Goal: Find specific page/section: Find specific page/section

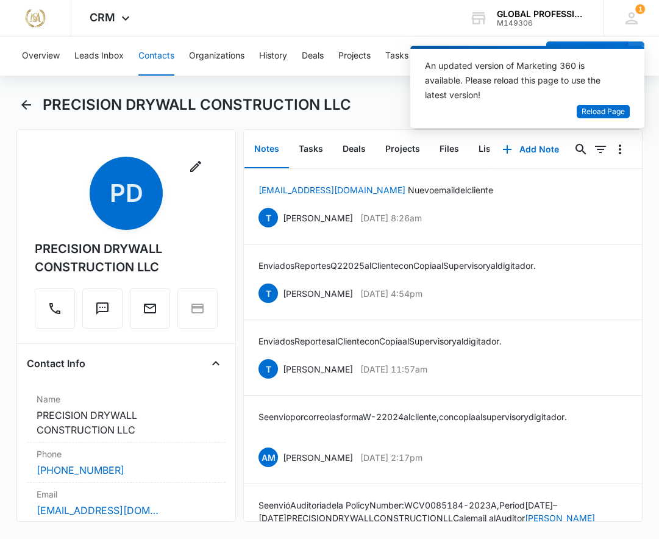
scroll to position [870, 0]
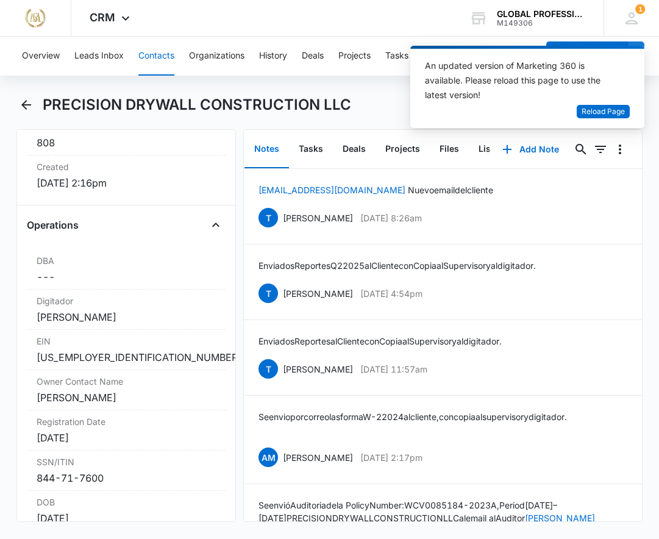
click at [169, 57] on button "Contacts" at bounding box center [156, 56] width 36 height 39
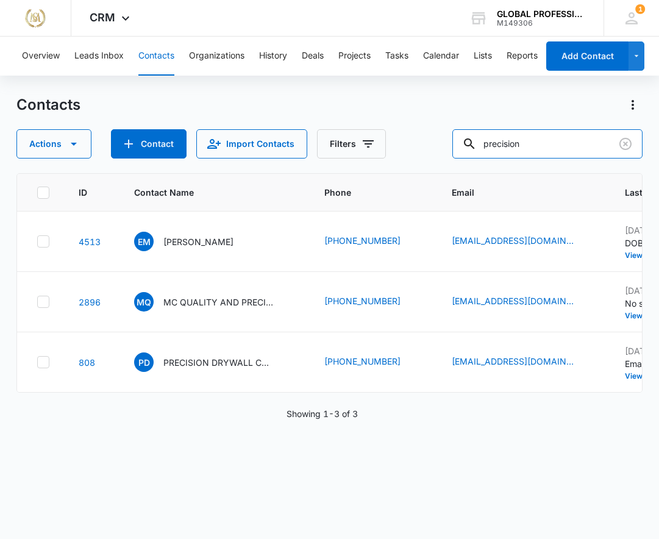
drag, startPoint x: 537, startPoint y: 152, endPoint x: 422, endPoint y: 148, distance: 114.7
click at [422, 148] on div "Actions Contact Import Contacts Filters precision" at bounding box center [329, 143] width 626 height 29
type input "NEW GENER"
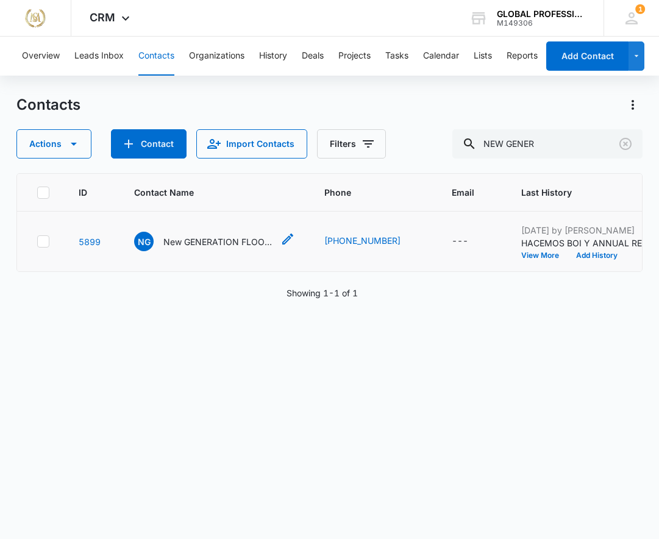
click at [218, 242] on p "New GENERATION FLOORING LLC" at bounding box center [218, 241] width 110 height 13
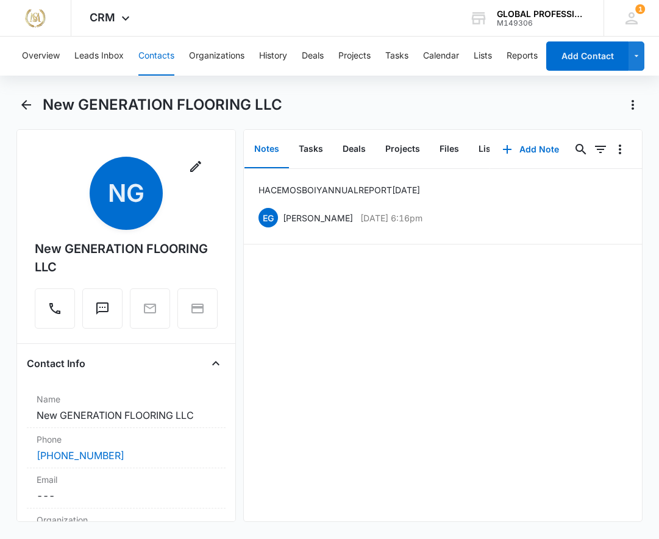
click at [614, 361] on div "HACEMOS BOI Y ANNUAL REPORT 1/13/2025 EG Enrique Garcia Jan 13, 2025 at 6:16pm …" at bounding box center [443, 345] width 398 height 353
